Goal: Information Seeking & Learning: Learn about a topic

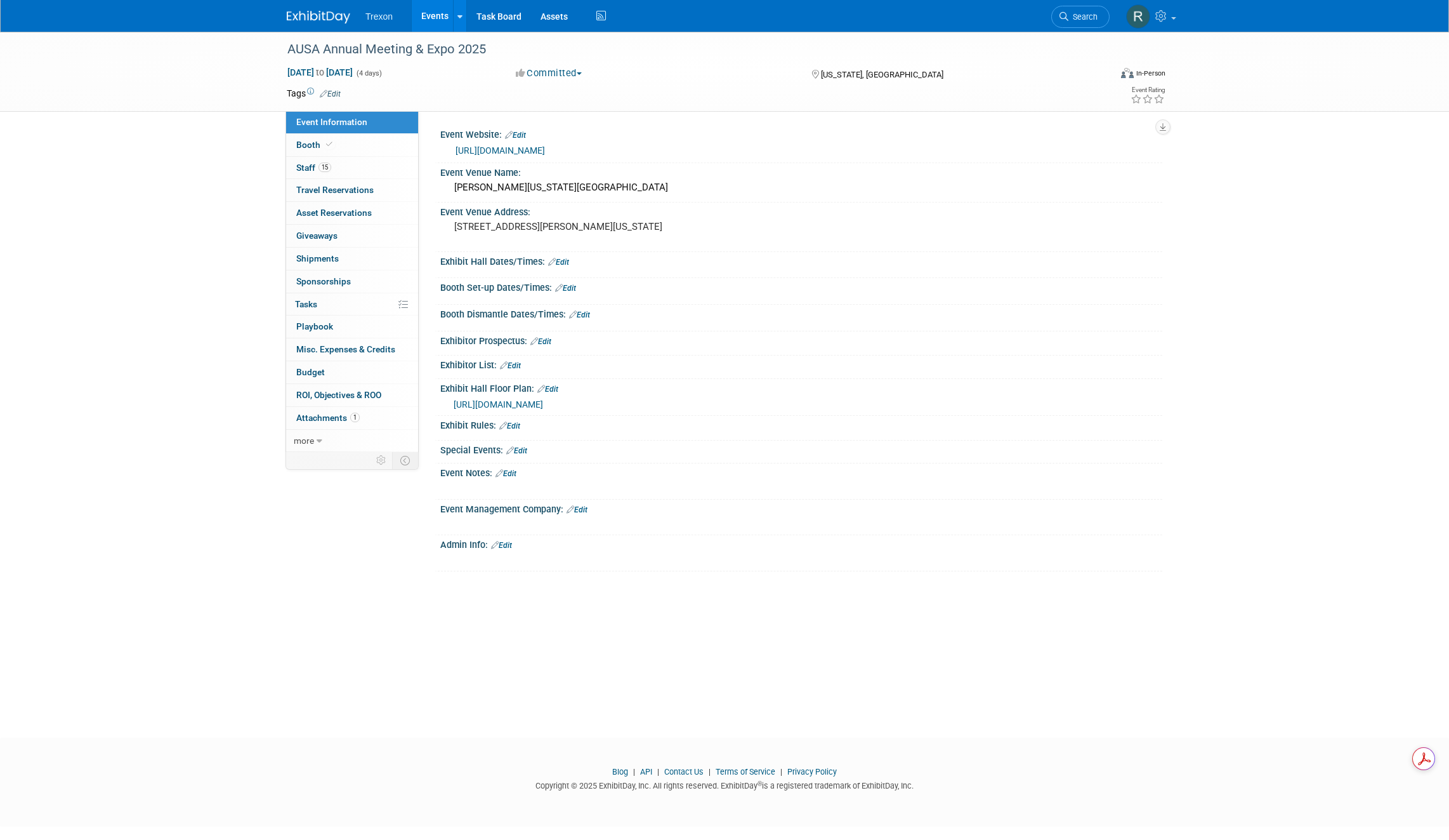
click at [435, 20] on link "Events" at bounding box center [434, 15] width 47 height 32
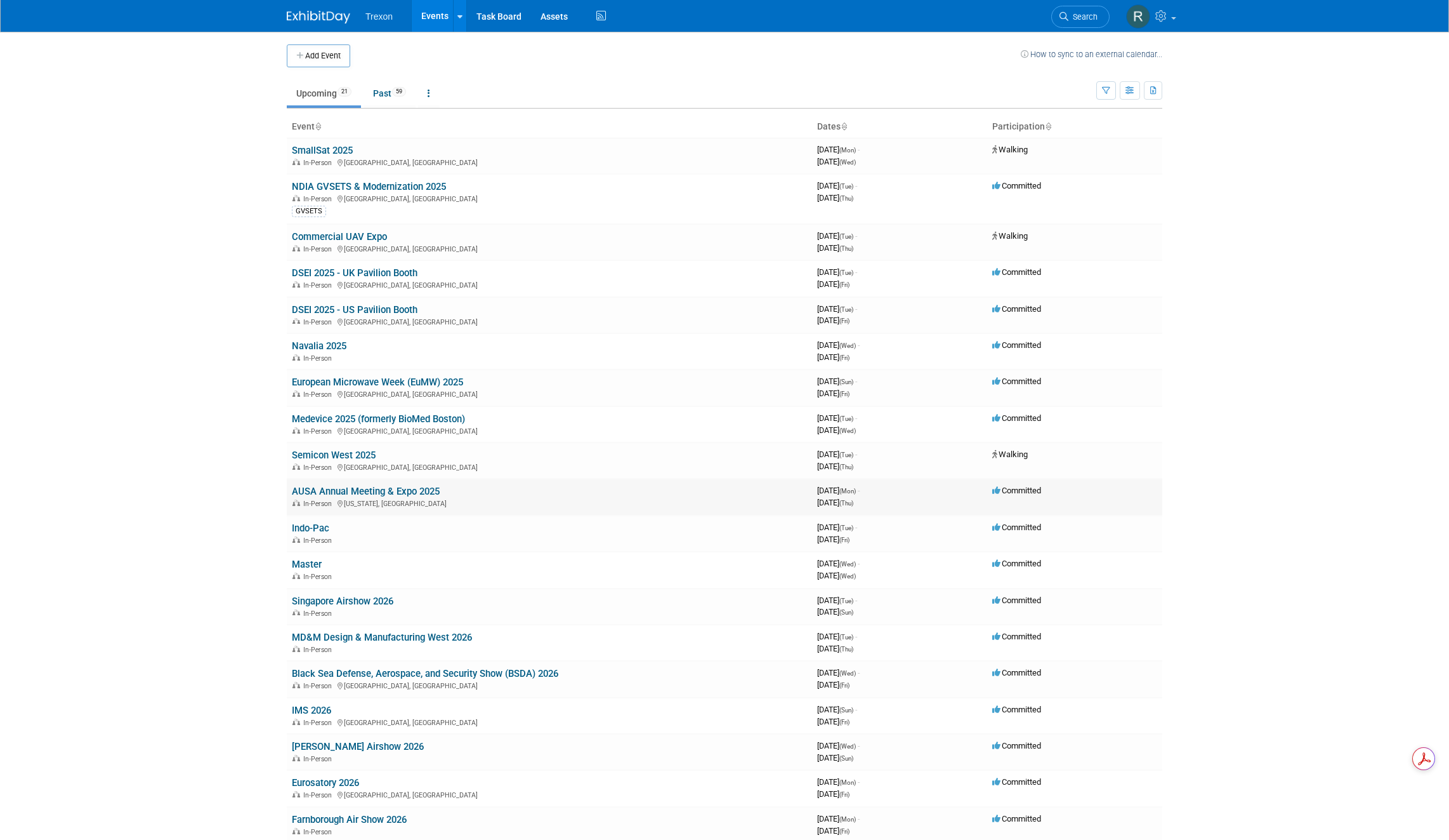
click at [345, 490] on link "AUSA Annual Meeting & Expo 2025" at bounding box center [366, 492] width 148 height 11
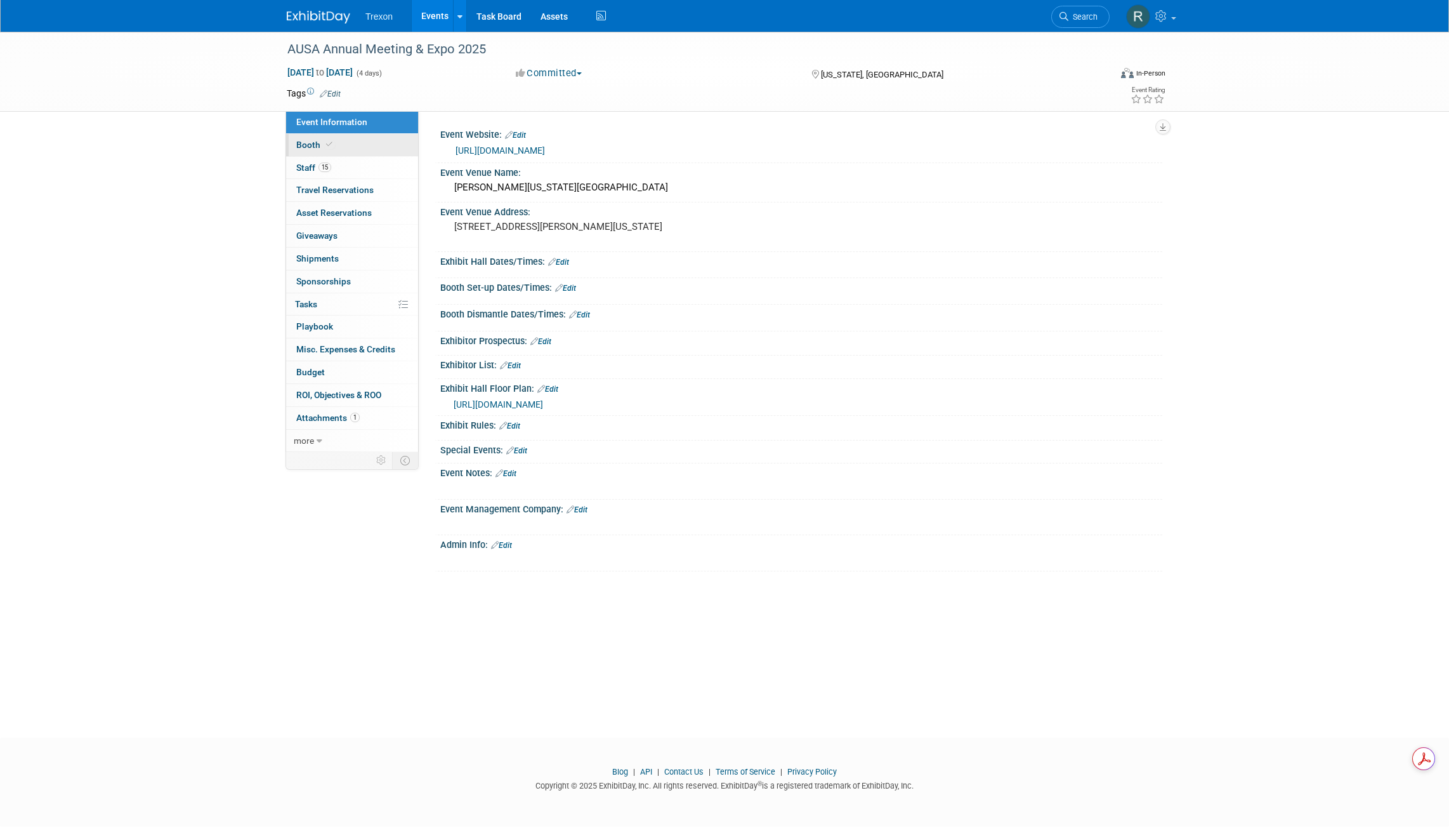
click at [305, 142] on span "Booth" at bounding box center [315, 144] width 39 height 10
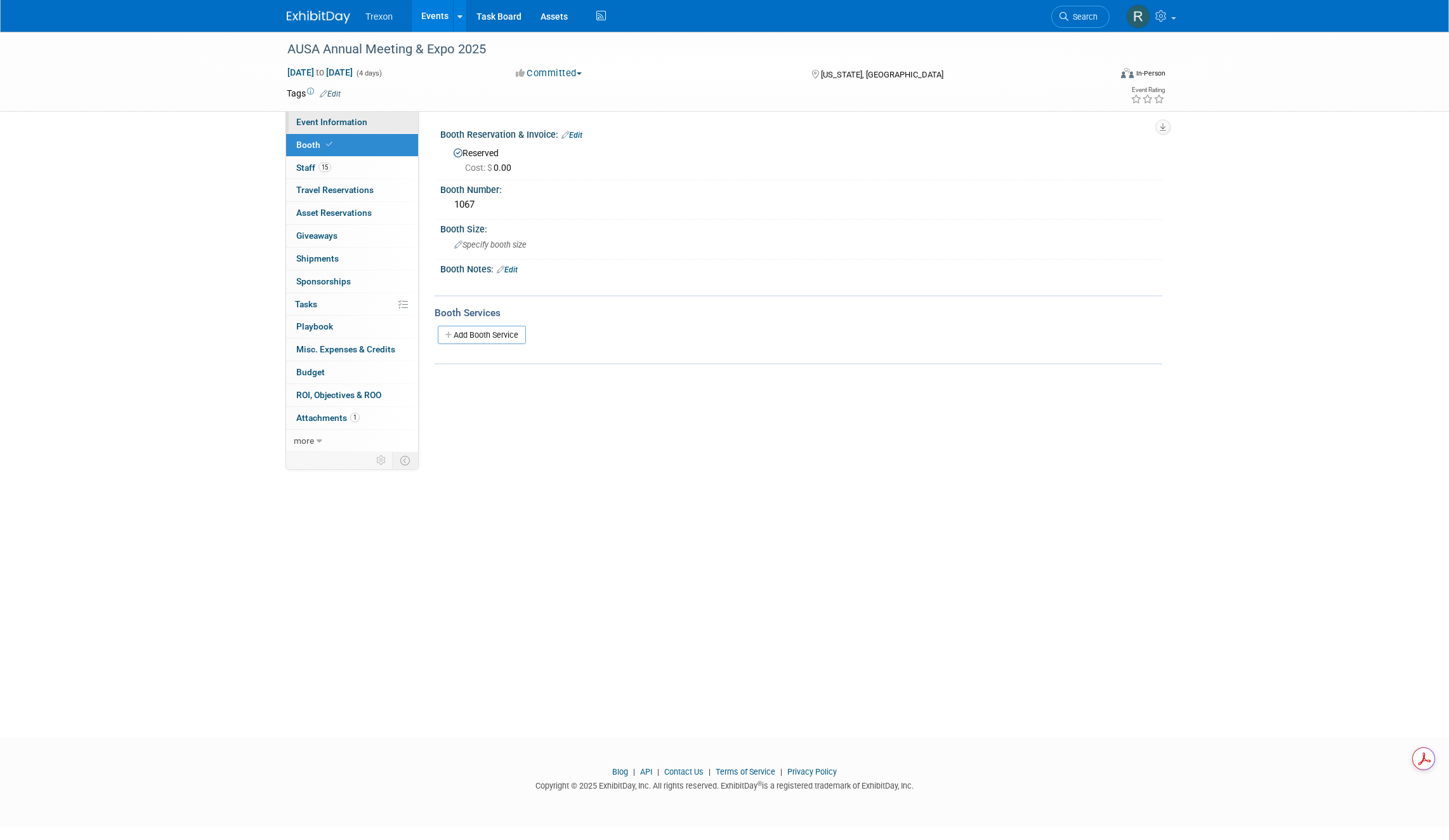
click at [336, 128] on link "Event Information" at bounding box center [352, 121] width 132 height 22
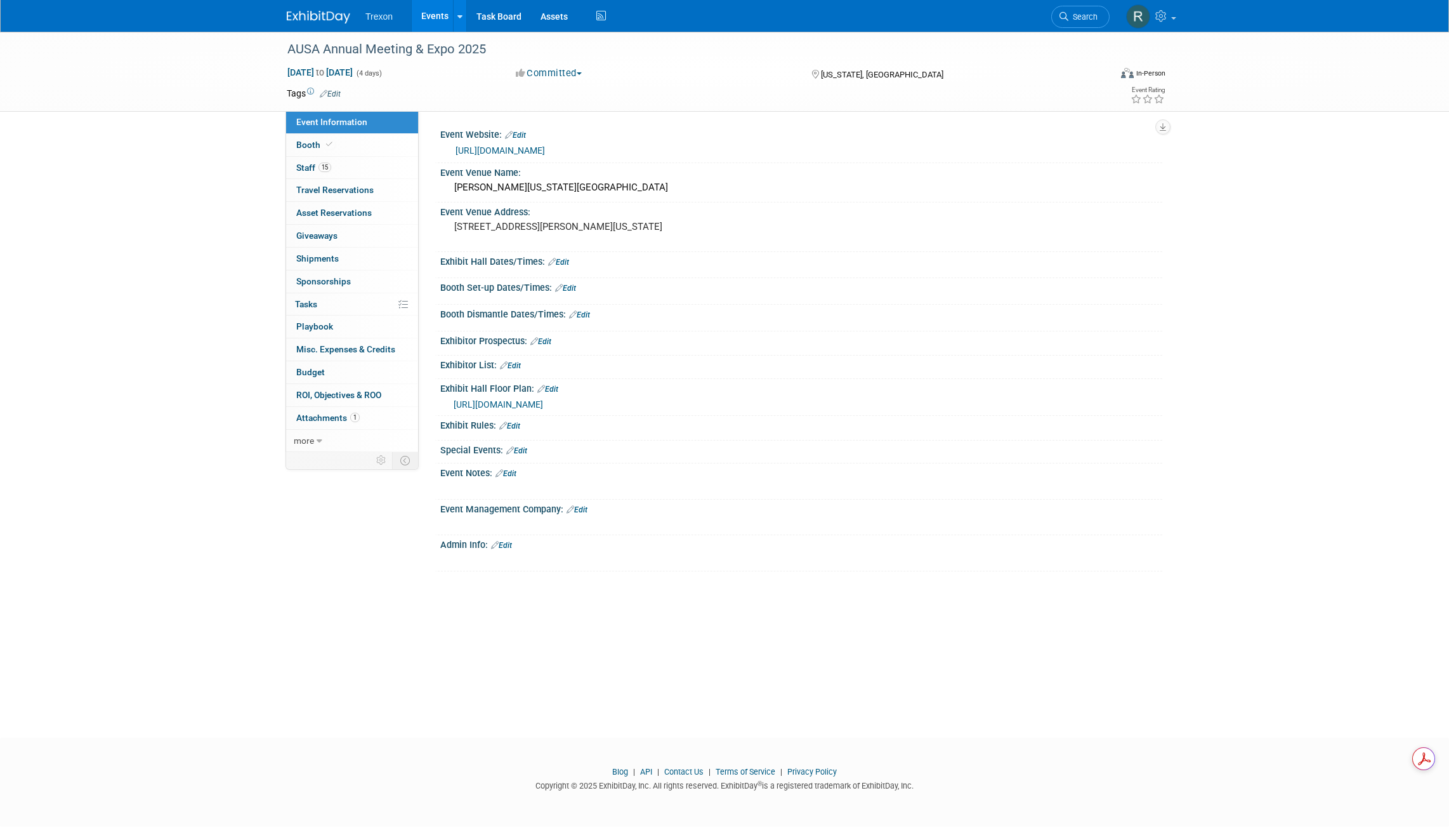
click at [512, 405] on span "[URL][DOMAIN_NAME]" at bounding box center [498, 404] width 90 height 10
click at [499, 153] on link "[URL][DOMAIN_NAME]" at bounding box center [500, 150] width 90 height 10
